Goal: Information Seeking & Learning: Learn about a topic

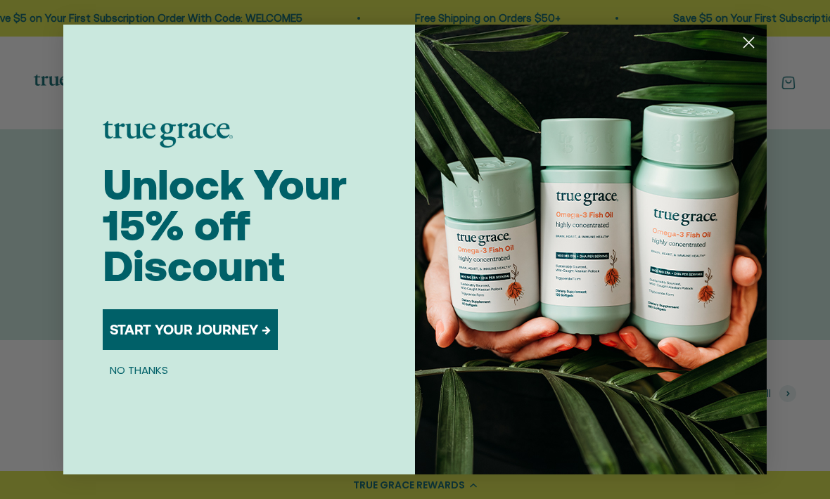
click at [800, 266] on div "Close dialog Unlock Your 15% off Discount START YOUR JOURNEY → NO THANKS Submit" at bounding box center [415, 249] width 830 height 499
click at [791, 257] on div "Close dialog Unlock Your 15% off Discount START YOUR JOURNEY → NO THANKS Submit" at bounding box center [415, 249] width 830 height 499
click at [753, 41] on circle "Close dialog" at bounding box center [748, 42] width 23 height 23
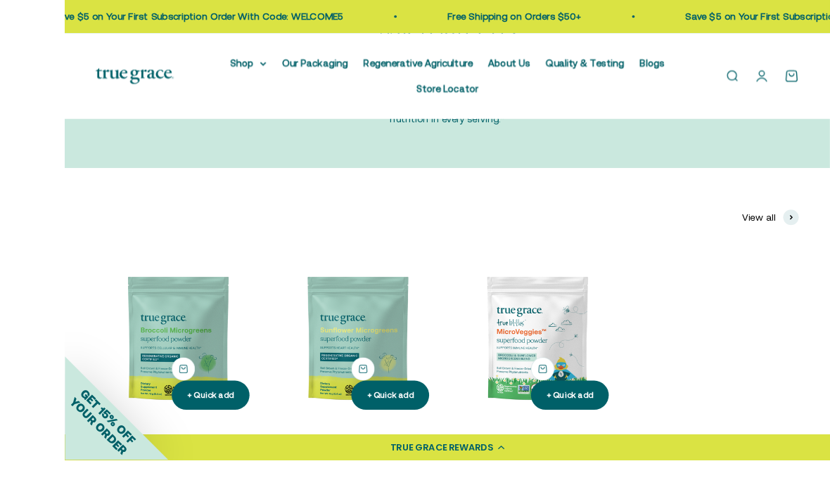
scroll to position [269, 0]
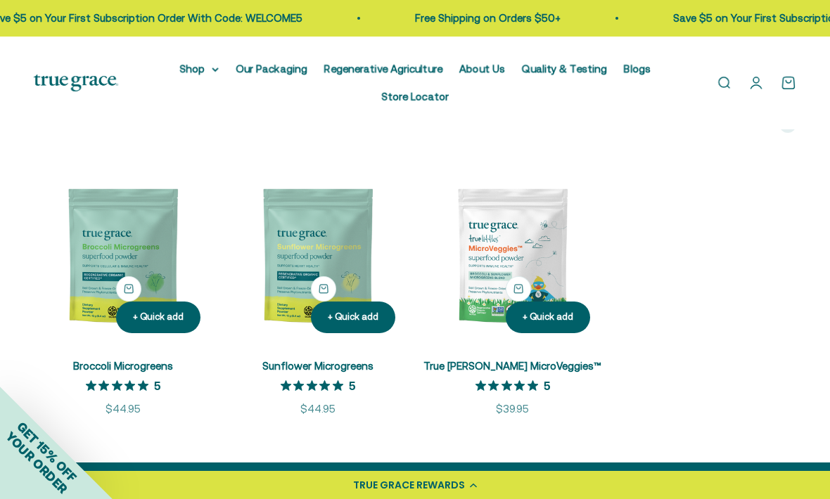
click at [337, 312] on img at bounding box center [318, 256] width 178 height 178
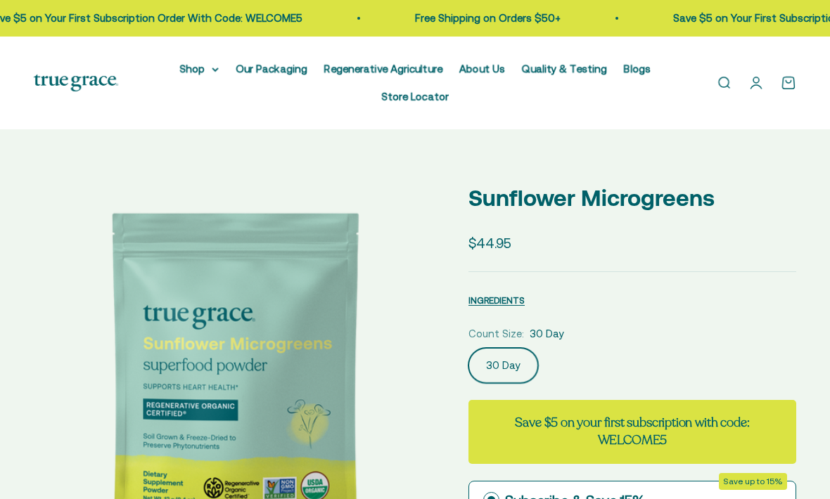
select select "3"
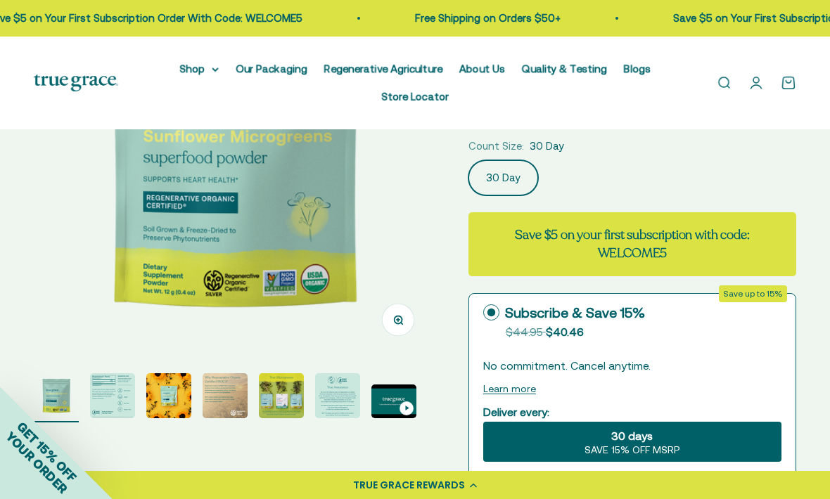
scroll to position [208, 0]
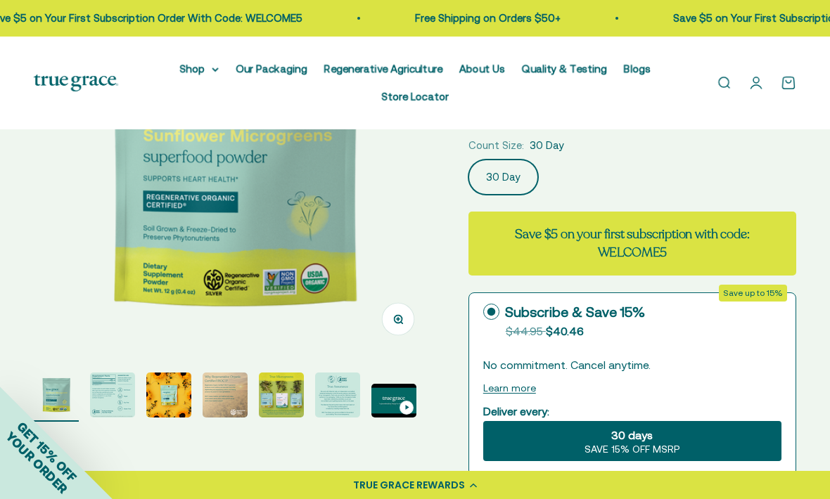
click at [106, 400] on img "Go to item 2" at bounding box center [112, 395] width 45 height 45
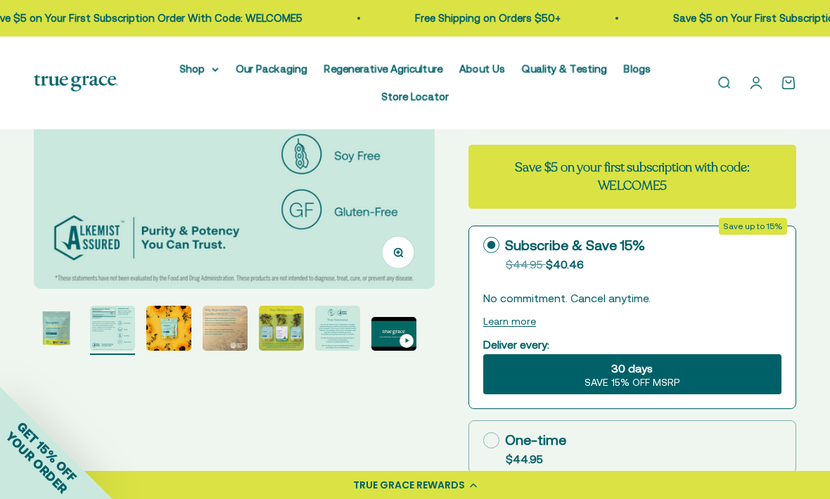
scroll to position [243, 0]
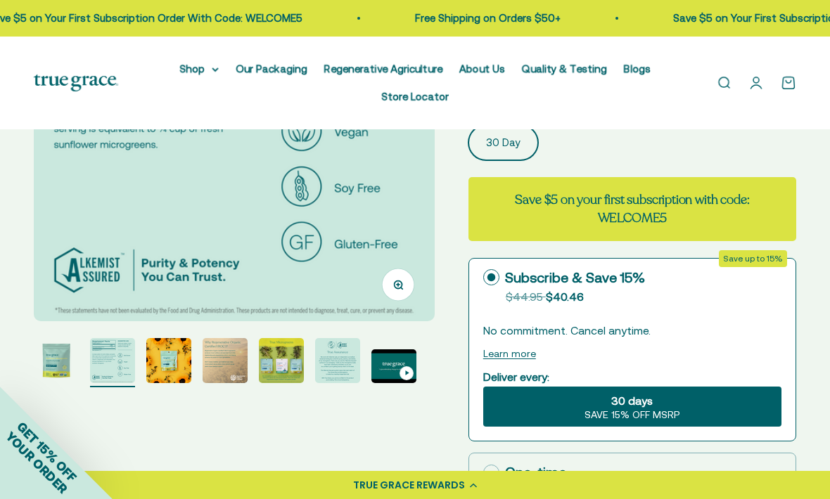
click at [231, 374] on img "Go to item 4" at bounding box center [225, 360] width 45 height 45
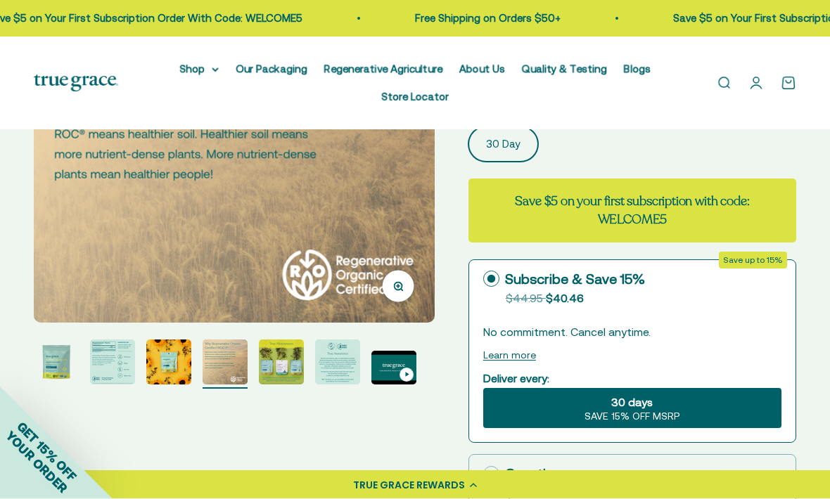
scroll to position [253, 0]
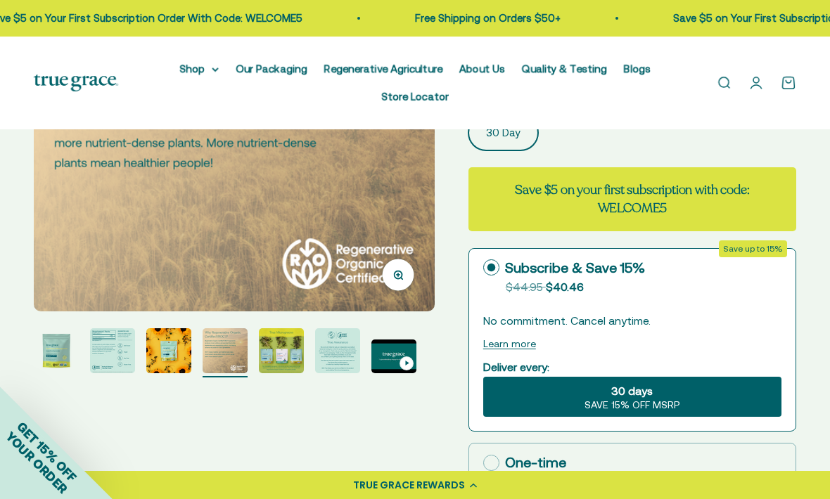
click at [326, 362] on img "Go to item 6" at bounding box center [337, 350] width 45 height 45
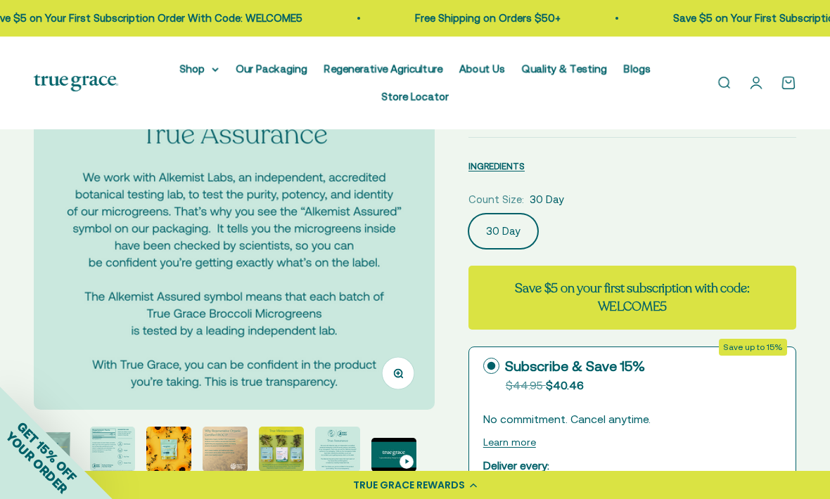
scroll to position [179, 0]
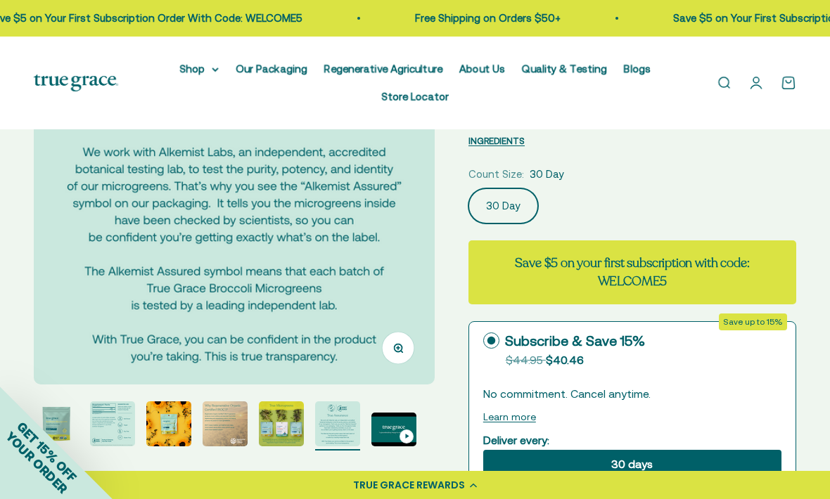
click at [270, 424] on img "Go to item 5" at bounding box center [281, 424] width 45 height 45
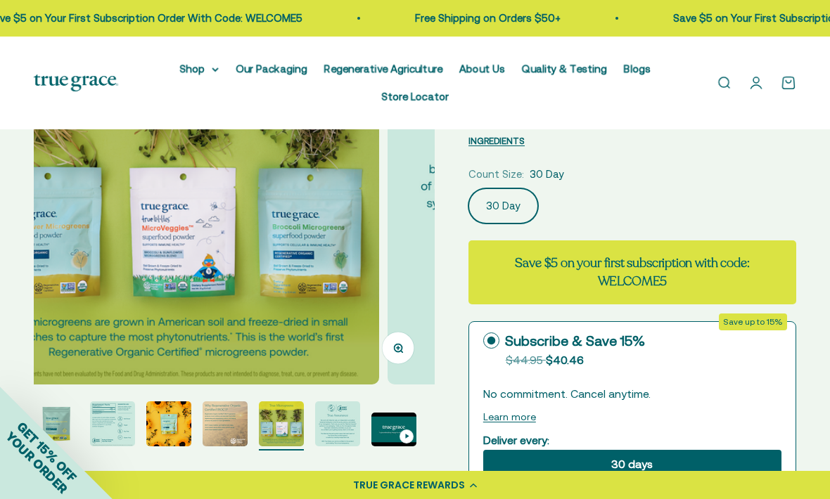
scroll to position [0, 1637]
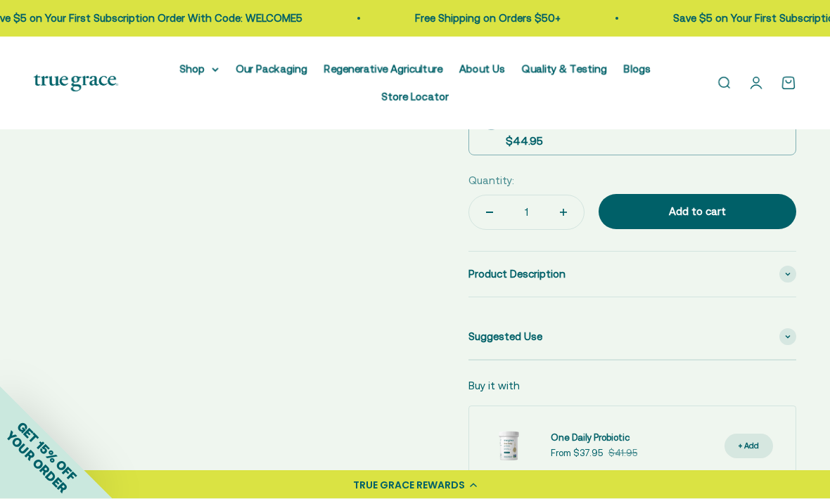
click at [525, 267] on span "Product Description" at bounding box center [516, 275] width 97 height 17
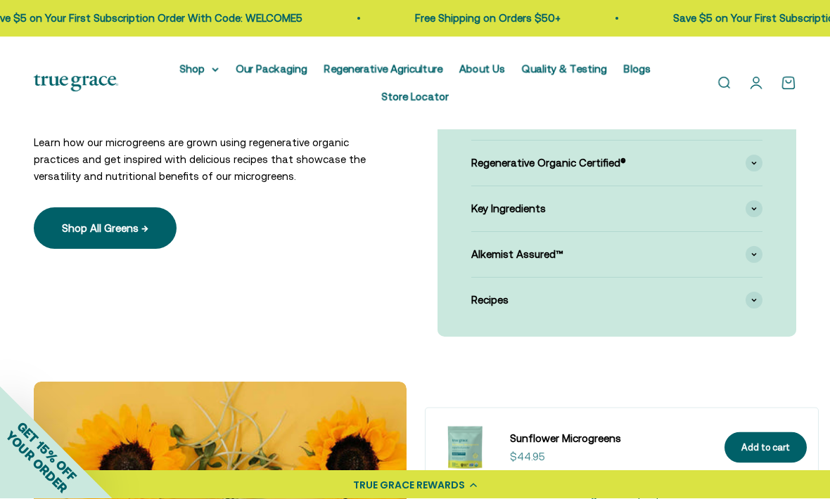
scroll to position [1278, 0]
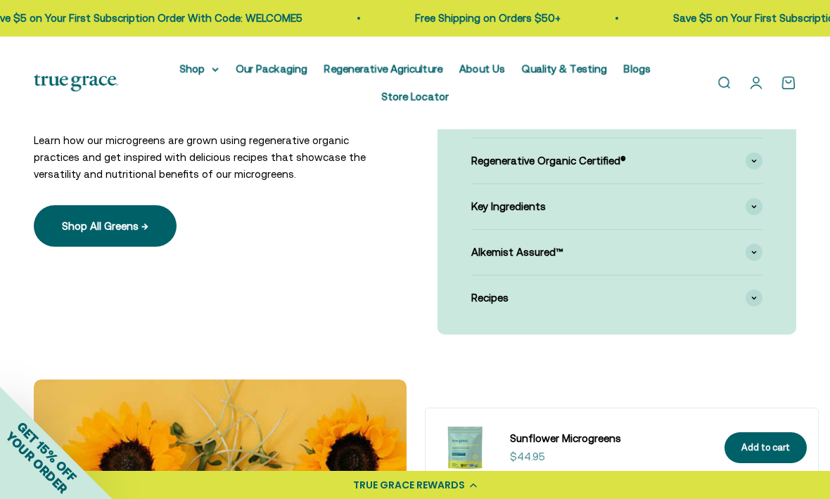
click at [547, 260] on div "Alkemist Assured™" at bounding box center [616, 252] width 291 height 45
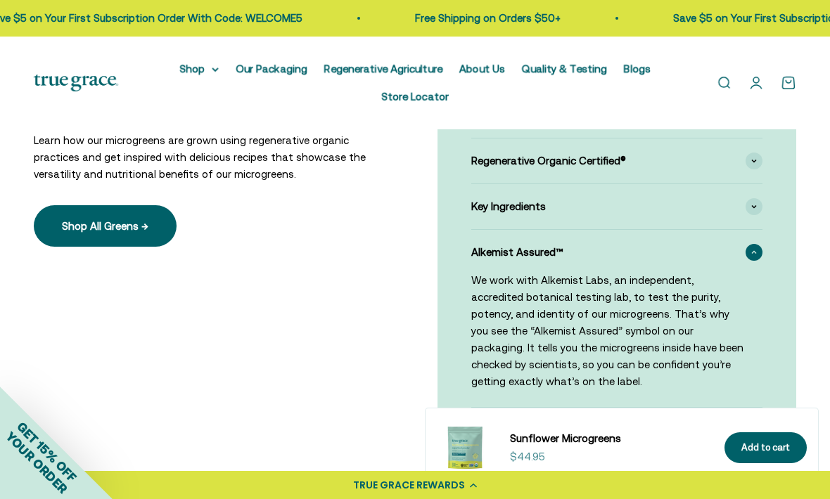
click at [530, 287] on p "We work with Alkemist Labs, an independent, accredited botanical testing lab, t…" at bounding box center [608, 331] width 274 height 118
click at [753, 244] on span at bounding box center [754, 252] width 17 height 17
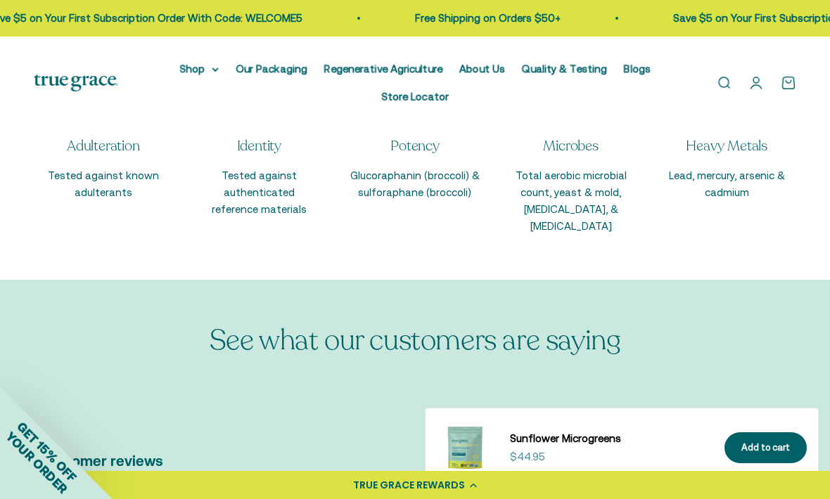
scroll to position [2275, 0]
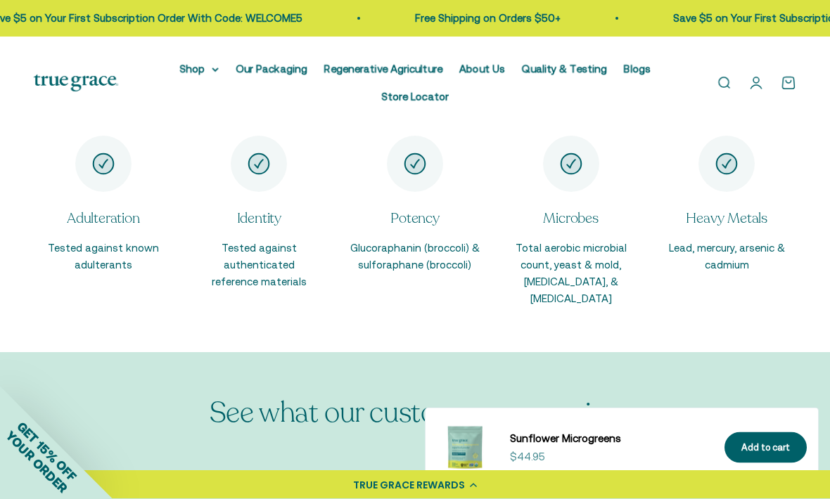
click at [580, 180] on div "Item 4 of 5" at bounding box center [571, 164] width 56 height 56
click at [566, 161] on icon "Item 4 of 5" at bounding box center [571, 165] width 20 height 20
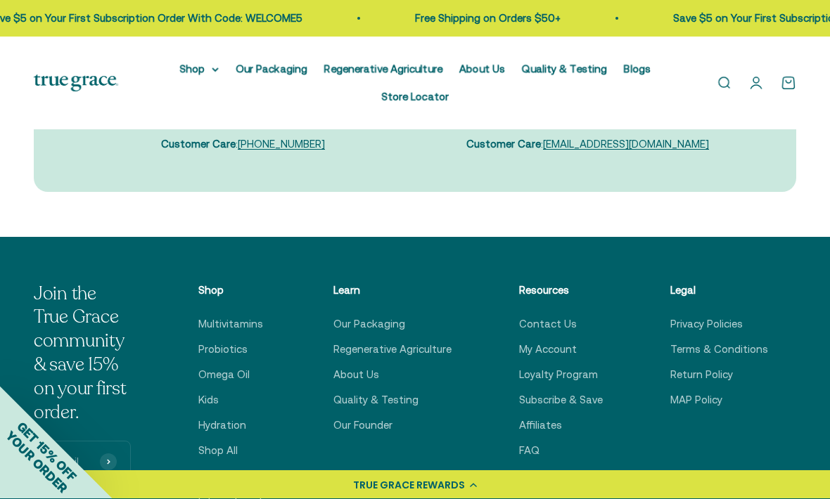
scroll to position [3856, 0]
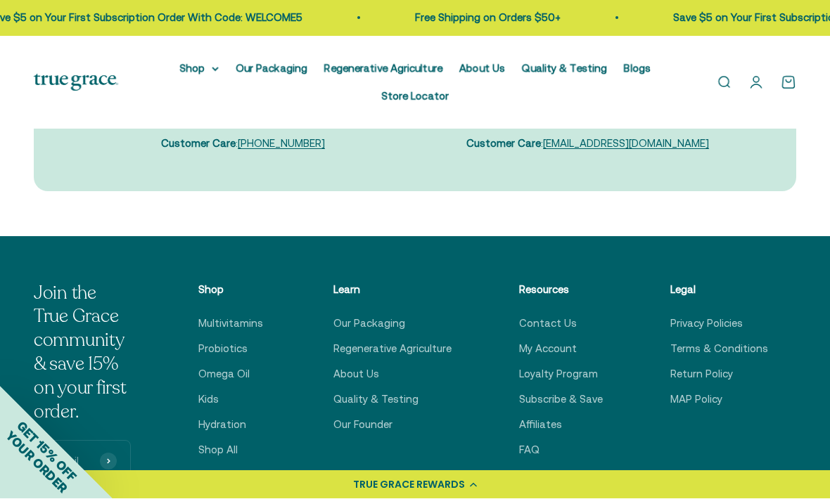
click at [378, 392] on link "Quality & Testing" at bounding box center [375, 400] width 85 height 17
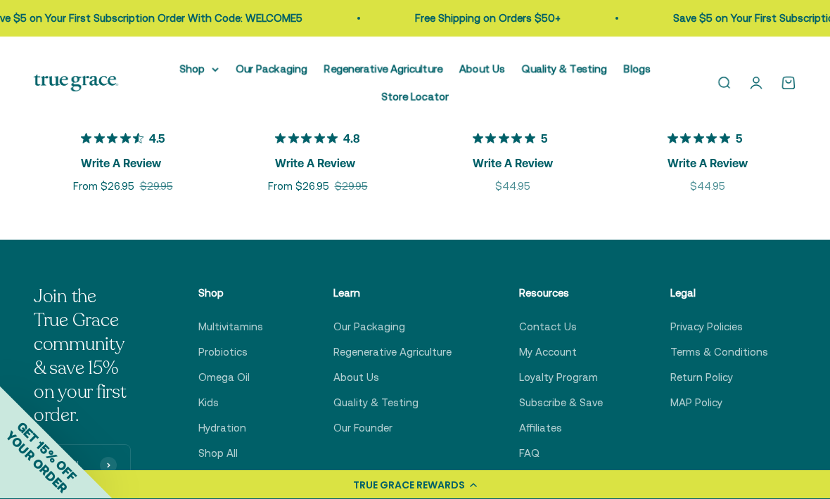
scroll to position [2004, 0]
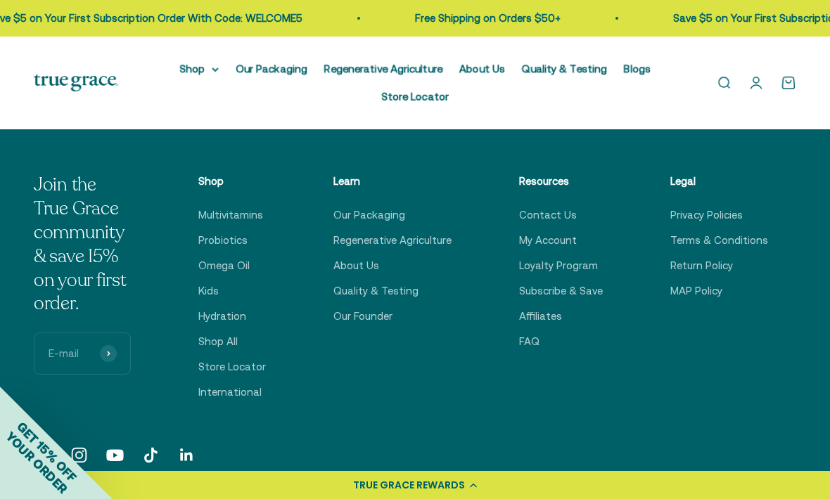
click at [538, 343] on link "FAQ" at bounding box center [529, 341] width 20 height 17
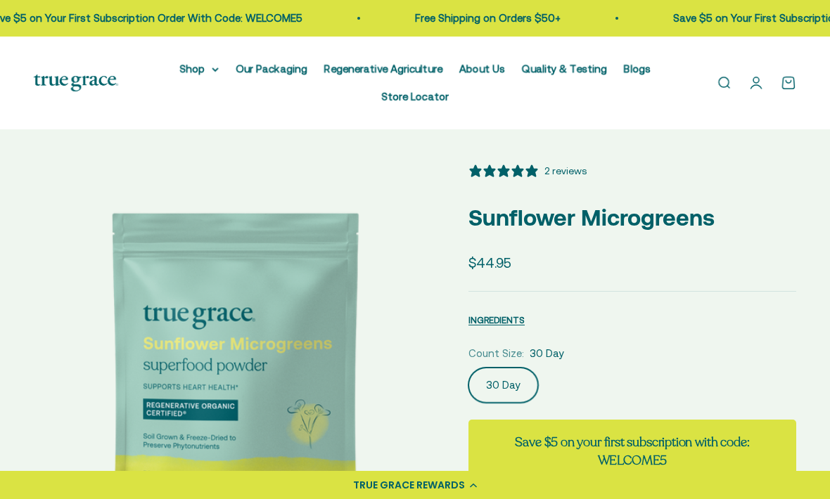
select select "3"
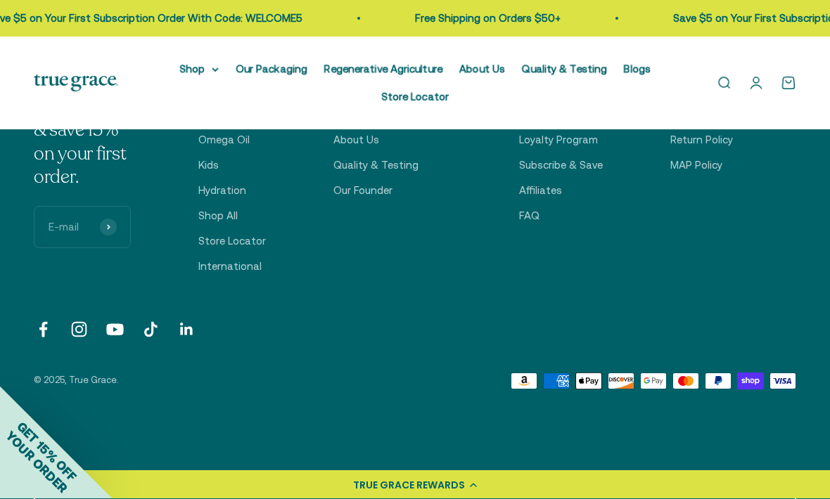
scroll to position [741, 0]
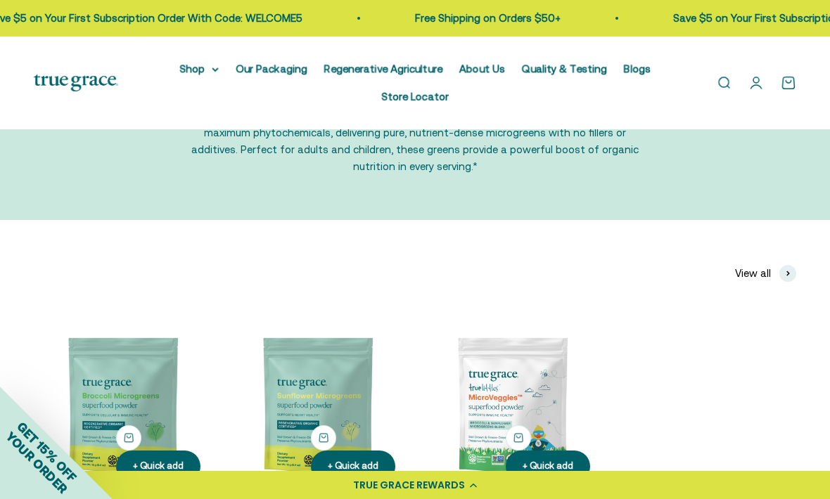
scroll to position [124, 0]
